Goal: Task Accomplishment & Management: Use online tool/utility

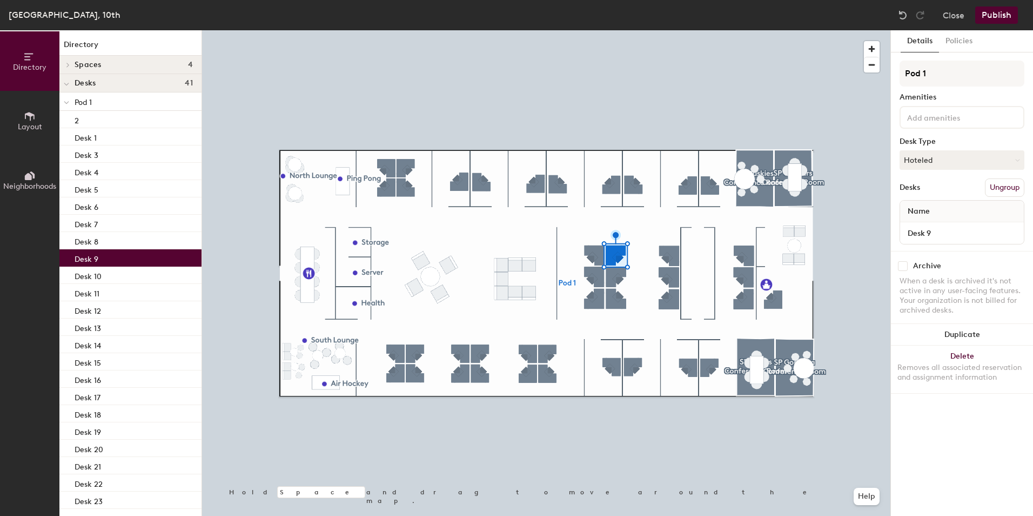
click at [23, 131] on span "Layout" at bounding box center [30, 126] width 24 height 9
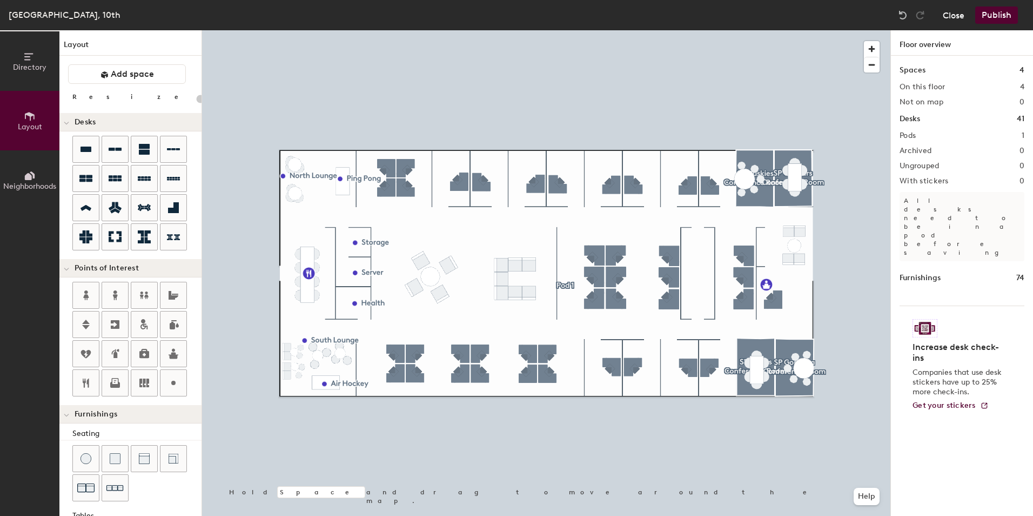
click at [957, 17] on button "Close" at bounding box center [954, 14] width 22 height 17
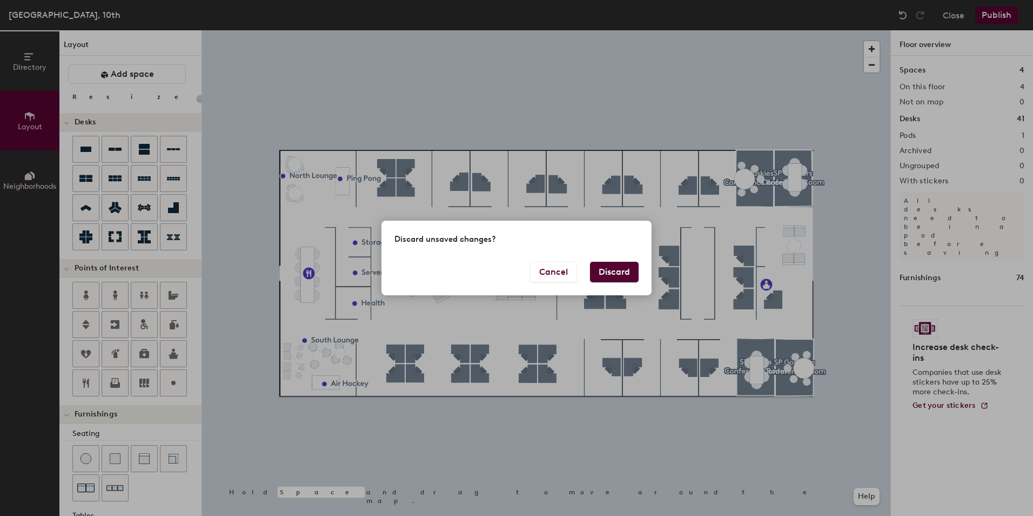
click at [609, 272] on button "Discard" at bounding box center [614, 272] width 49 height 21
type input "20"
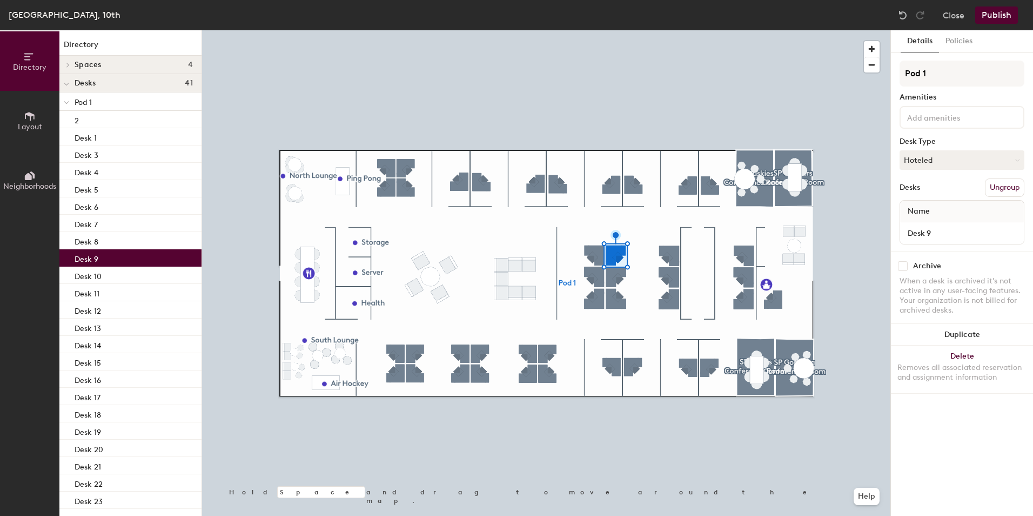
click at [89, 253] on p "Desk 9" at bounding box center [87, 257] width 24 height 12
click at [84, 256] on p "Desk 9" at bounding box center [87, 257] width 24 height 12
click at [26, 127] on span "Layout" at bounding box center [30, 126] width 24 height 9
